Goal: Information Seeking & Learning: Find specific fact

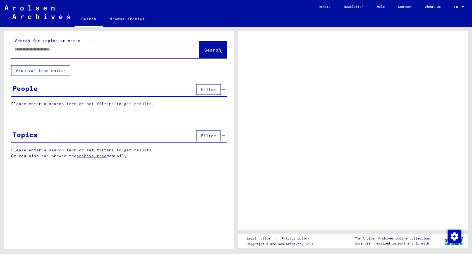
click at [27, 50] on input "text" at bounding box center [101, 50] width 172 height 6
type input "******"
click at [200, 48] on button "Search" at bounding box center [213, 49] width 27 height 17
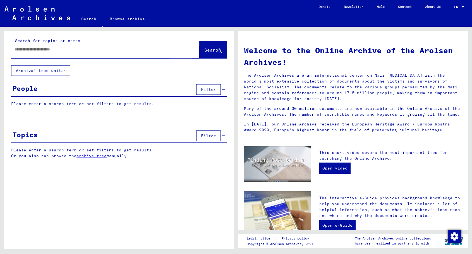
click at [204, 49] on span "Search" at bounding box center [212, 50] width 17 height 6
click at [20, 50] on input "text" at bounding box center [99, 50] width 168 height 6
type input "*"
type input "******"
click at [207, 50] on span "Search" at bounding box center [212, 50] width 17 height 6
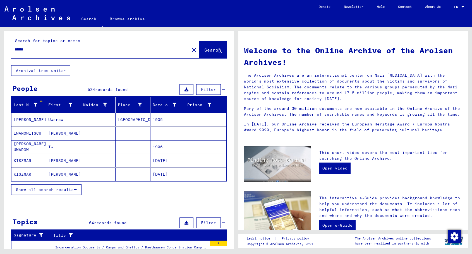
click at [36, 104] on icon at bounding box center [36, 105] width 4 height 4
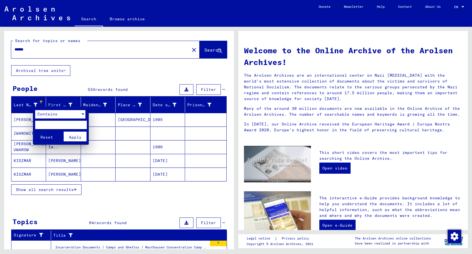
click at [80, 115] on div at bounding box center [82, 114] width 5 height 8
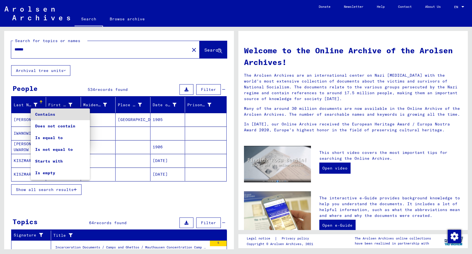
click at [80, 115] on span "Contains" at bounding box center [60, 115] width 50 height 12
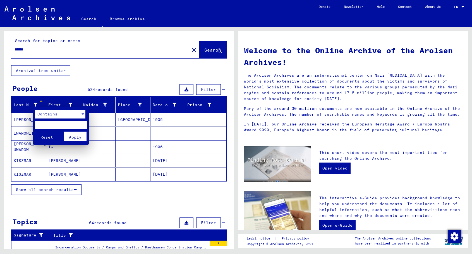
click at [65, 123] on input "text" at bounding box center [61, 125] width 52 height 8
type input "******"
click at [82, 135] on button "Apply" at bounding box center [75, 137] width 23 height 10
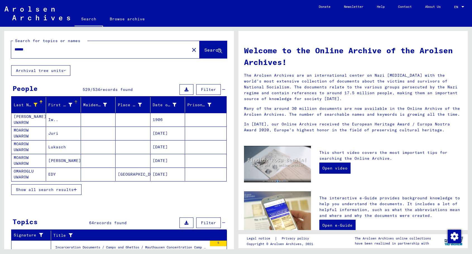
click at [68, 103] on icon at bounding box center [70, 105] width 4 height 4
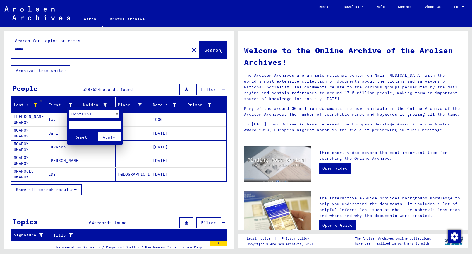
click at [108, 114] on div "Contains" at bounding box center [91, 114] width 45 height 8
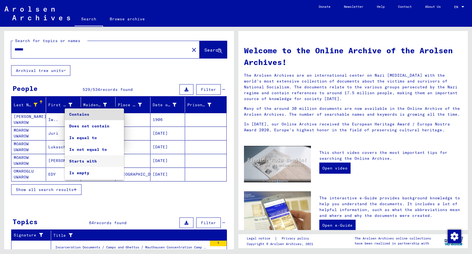
click at [85, 162] on span "Starts with" at bounding box center [94, 162] width 50 height 12
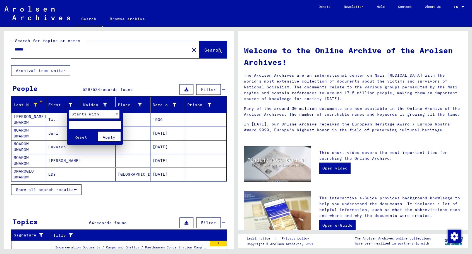
click at [82, 126] on input "text" at bounding box center [95, 125] width 52 height 8
type input "*****"
click at [103, 138] on button "Apply" at bounding box center [109, 137] width 23 height 10
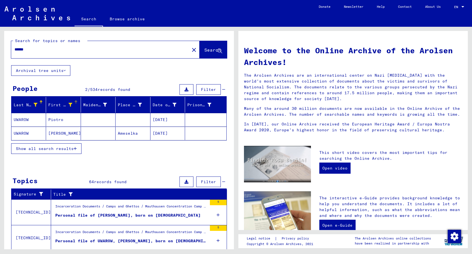
click at [70, 147] on span "Show all search results" at bounding box center [45, 148] width 58 height 5
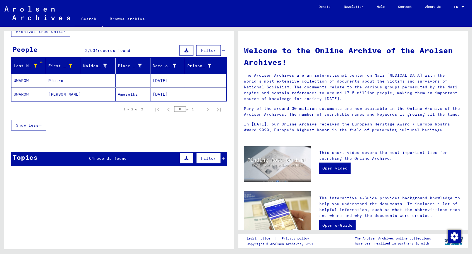
scroll to position [84, 0]
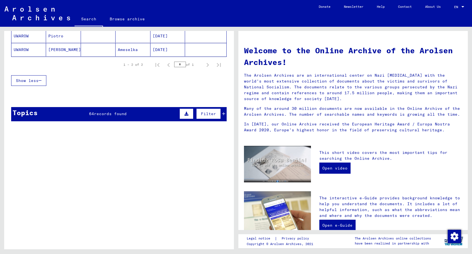
click at [109, 112] on span "records found" at bounding box center [110, 113] width 33 height 5
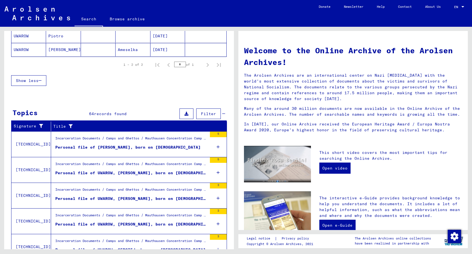
scroll to position [111, 0]
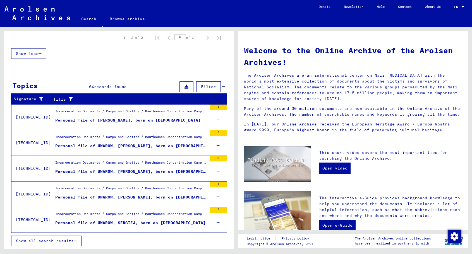
click at [56, 241] on span "Show all search results" at bounding box center [45, 241] width 58 height 5
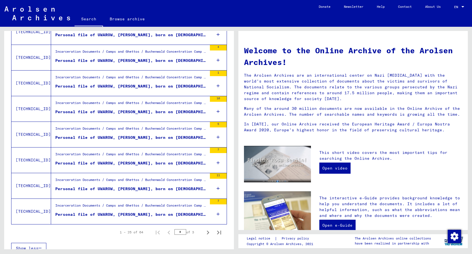
scroll to position [565, 0]
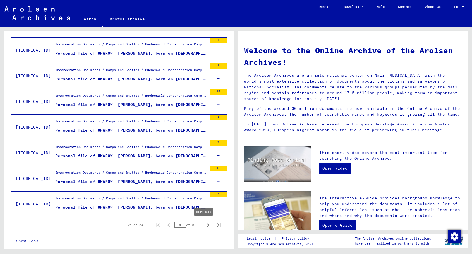
click at [204, 226] on icon "Next page" at bounding box center [208, 226] width 8 height 8
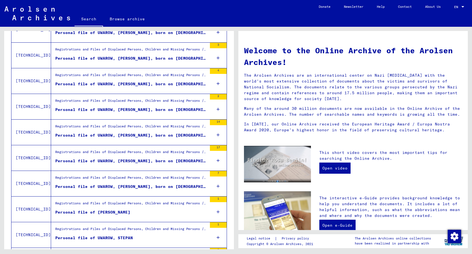
scroll to position [397, 0]
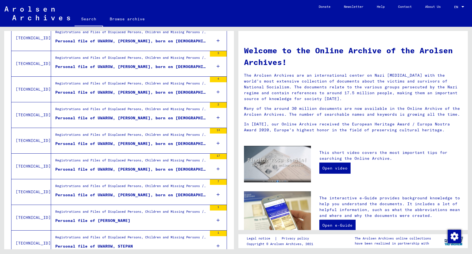
click at [155, 143] on div "Personal file of UWAROW, [PERSON_NAME], born on [DEMOGRAPHIC_DATA], born in WOL…" at bounding box center [131, 144] width 152 height 6
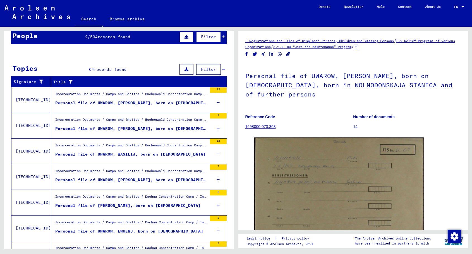
scroll to position [34, 0]
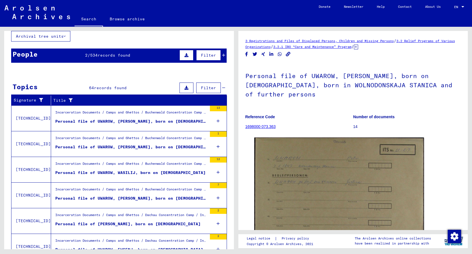
click at [108, 120] on div "Personal file of UWAROW, [PERSON_NAME], born on [DEMOGRAPHIC_DATA]" at bounding box center [131, 122] width 152 height 6
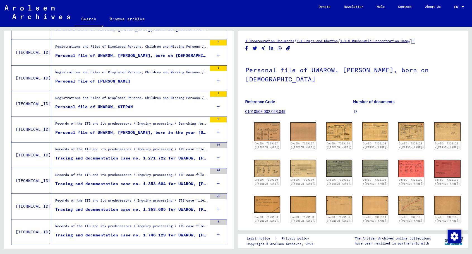
scroll to position [565, 0]
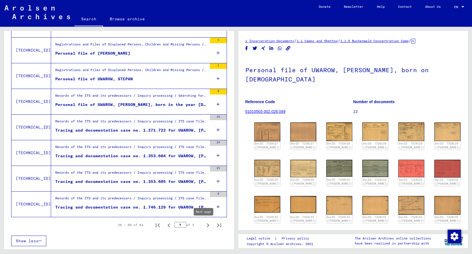
click at [207, 225] on icon "Next page" at bounding box center [208, 226] width 3 height 4
type input "*"
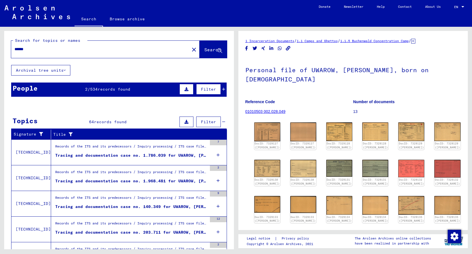
scroll to position [0, 0]
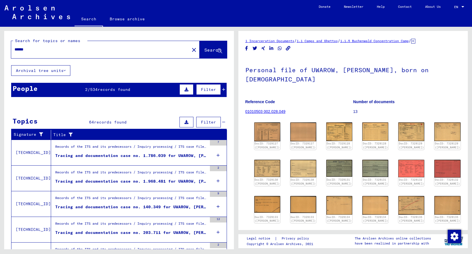
click at [28, 48] on input "******" at bounding box center [101, 50] width 172 height 6
type input "******"
click at [200, 51] on button "Search" at bounding box center [213, 49] width 27 height 17
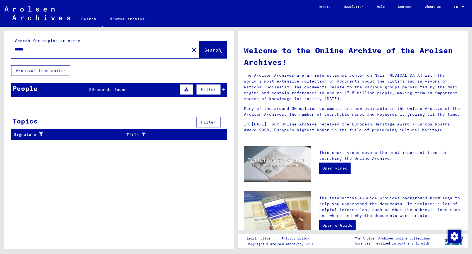
click at [133, 90] on div "People 30 records found Filter" at bounding box center [119, 90] width 216 height 14
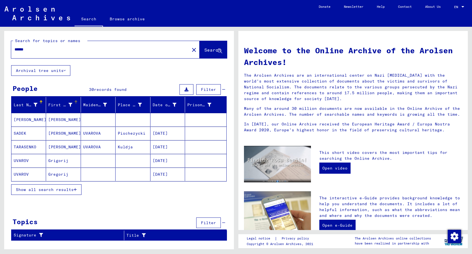
click at [70, 104] on icon at bounding box center [70, 105] width 4 height 4
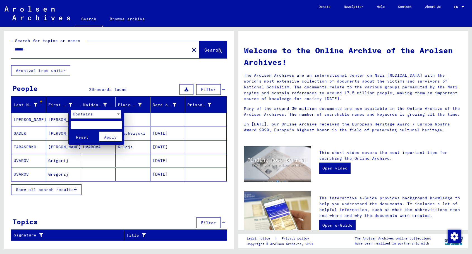
click at [116, 115] on div at bounding box center [118, 114] width 5 height 8
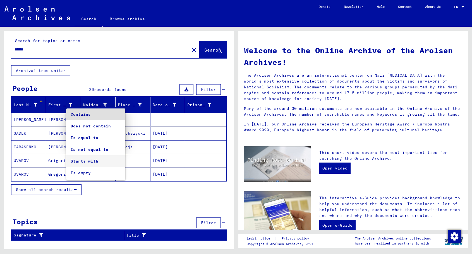
click at [81, 160] on span "Starts with" at bounding box center [96, 162] width 50 height 12
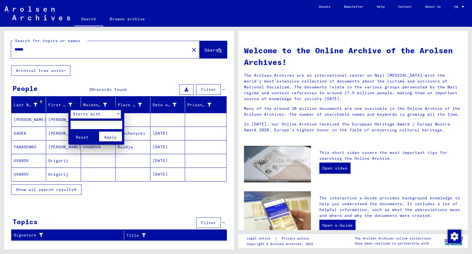
click at [88, 125] on input "text" at bounding box center [97, 125] width 52 height 8
type input "*"
click at [106, 132] on button "Apply" at bounding box center [110, 137] width 23 height 10
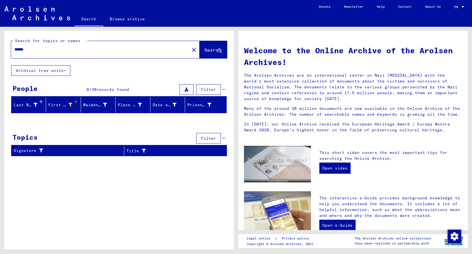
click at [98, 92] on span "records found" at bounding box center [113, 89] width 33 height 5
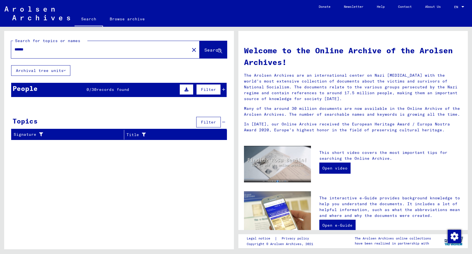
click at [98, 87] on span "records found" at bounding box center [113, 89] width 33 height 5
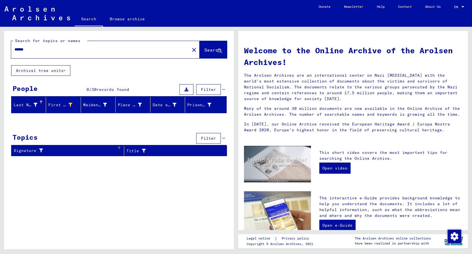
click at [71, 152] on div "Signature" at bounding box center [65, 151] width 103 height 6
click at [107, 150] on div "Signature" at bounding box center [65, 151] width 103 height 6
click at [70, 104] on icon at bounding box center [70, 105] width 4 height 4
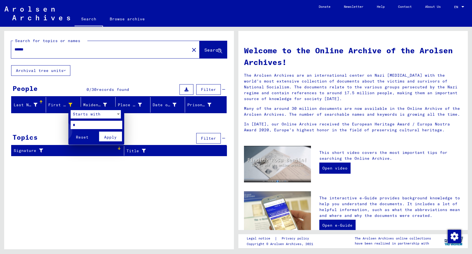
click at [80, 134] on button "Reset" at bounding box center [82, 137] width 23 height 10
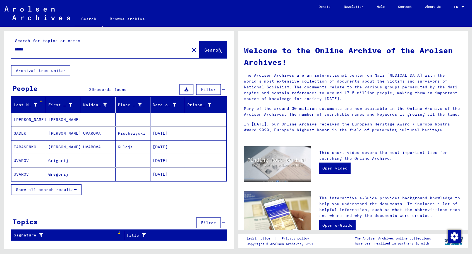
click at [43, 188] on span "Show all search results" at bounding box center [45, 189] width 58 height 5
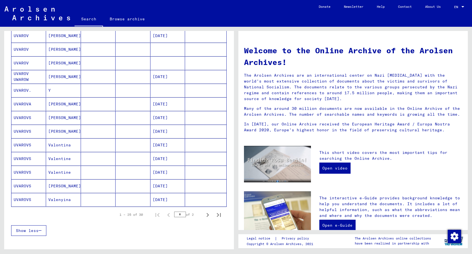
scroll to position [251, 0]
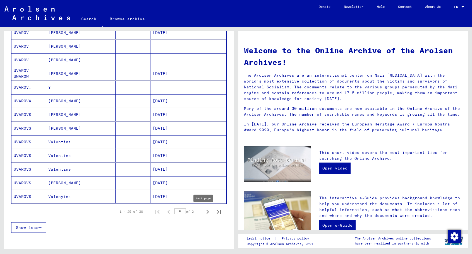
click at [207, 213] on icon "Next page" at bounding box center [208, 212] width 3 height 4
type input "*"
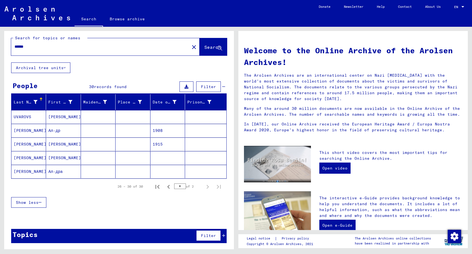
scroll to position [0, 0]
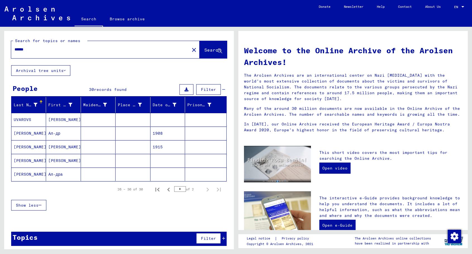
type input "******"
